Goal: Transaction & Acquisition: Purchase product/service

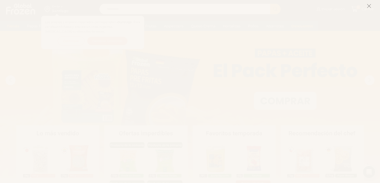
scroll to position [25, 0]
click at [370, 7] on icon at bounding box center [369, 6] width 5 height 5
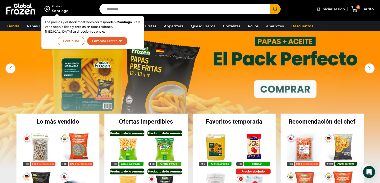
click at [147, 8] on input "Search input" at bounding box center [187, 9] width 164 height 11
type input "*******"
click at [270, 4] on button "Search" at bounding box center [275, 9] width 11 height 11
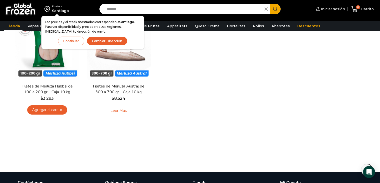
scroll to position [50, 0]
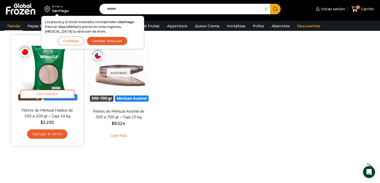
click at [57, 132] on link "Agregar al carrito" at bounding box center [47, 133] width 40 height 9
